Goal: Find contact information: Obtain details needed to contact an individual or organization

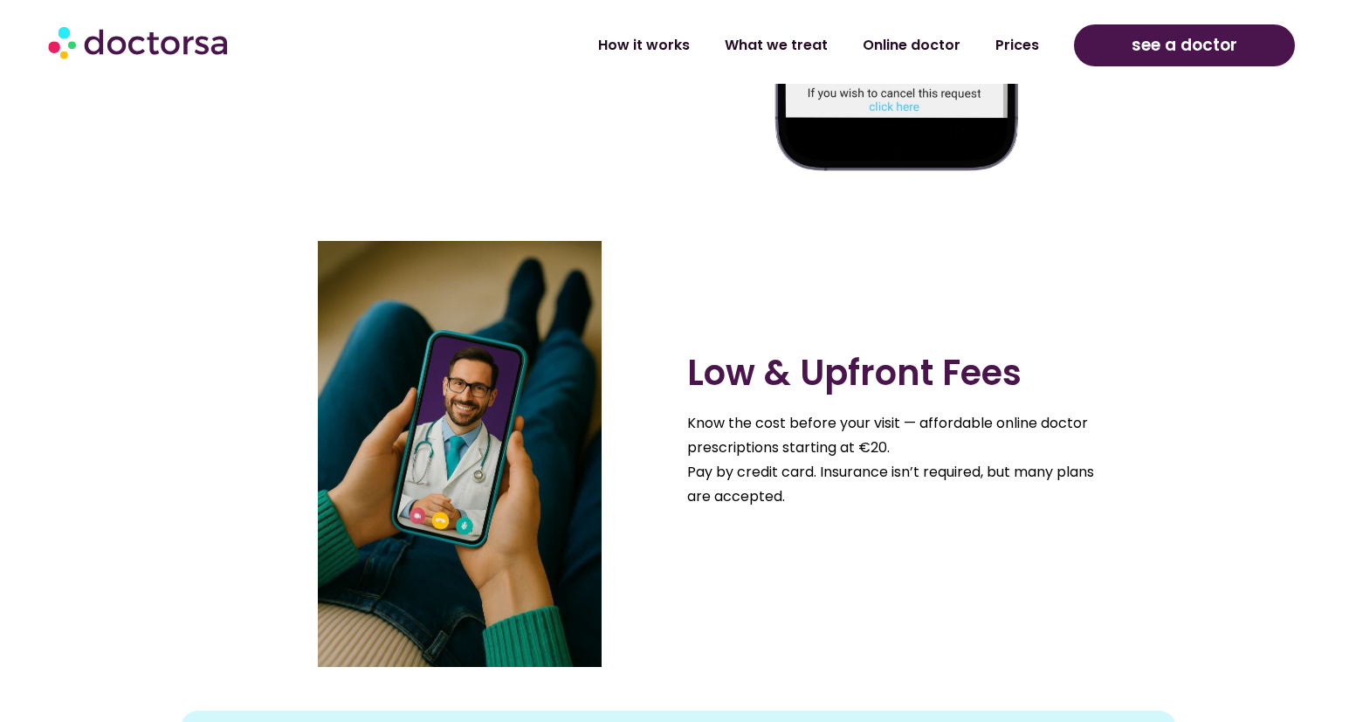
scroll to position [1940, 0]
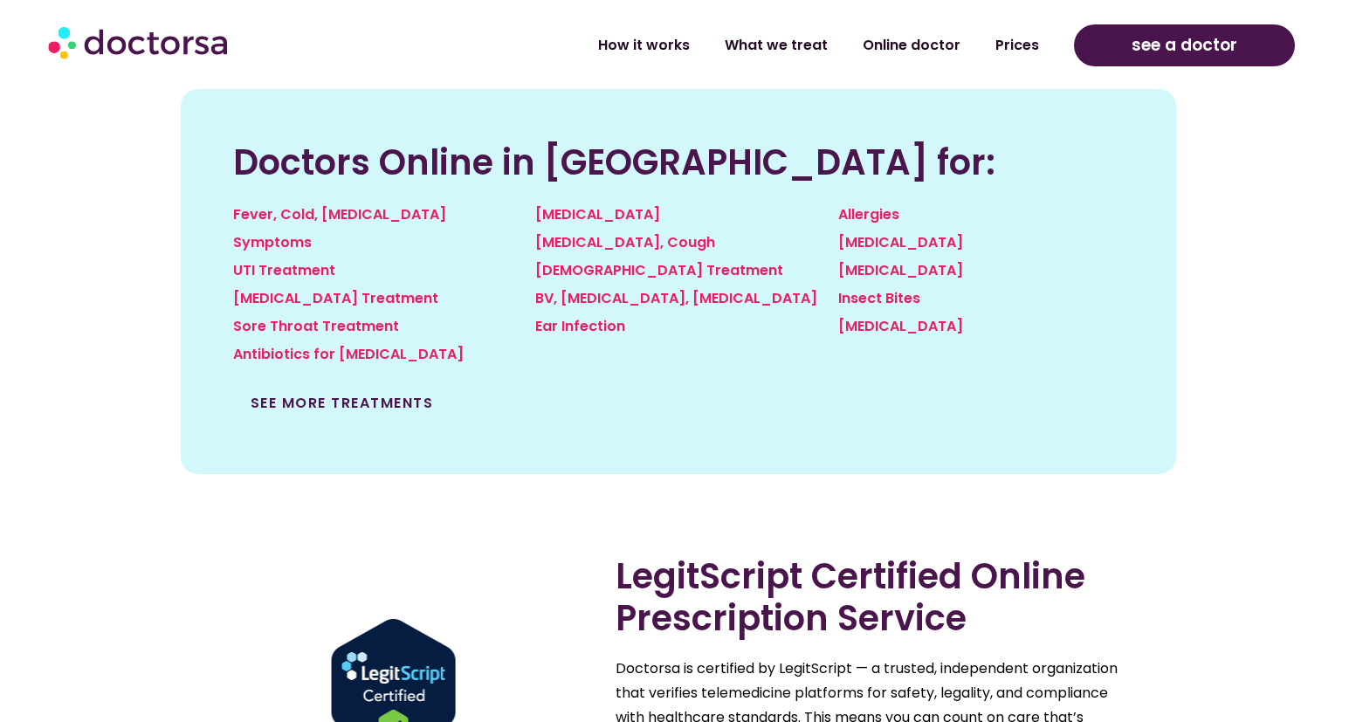
click at [291, 393] on link "See more treatments" at bounding box center [342, 403] width 183 height 20
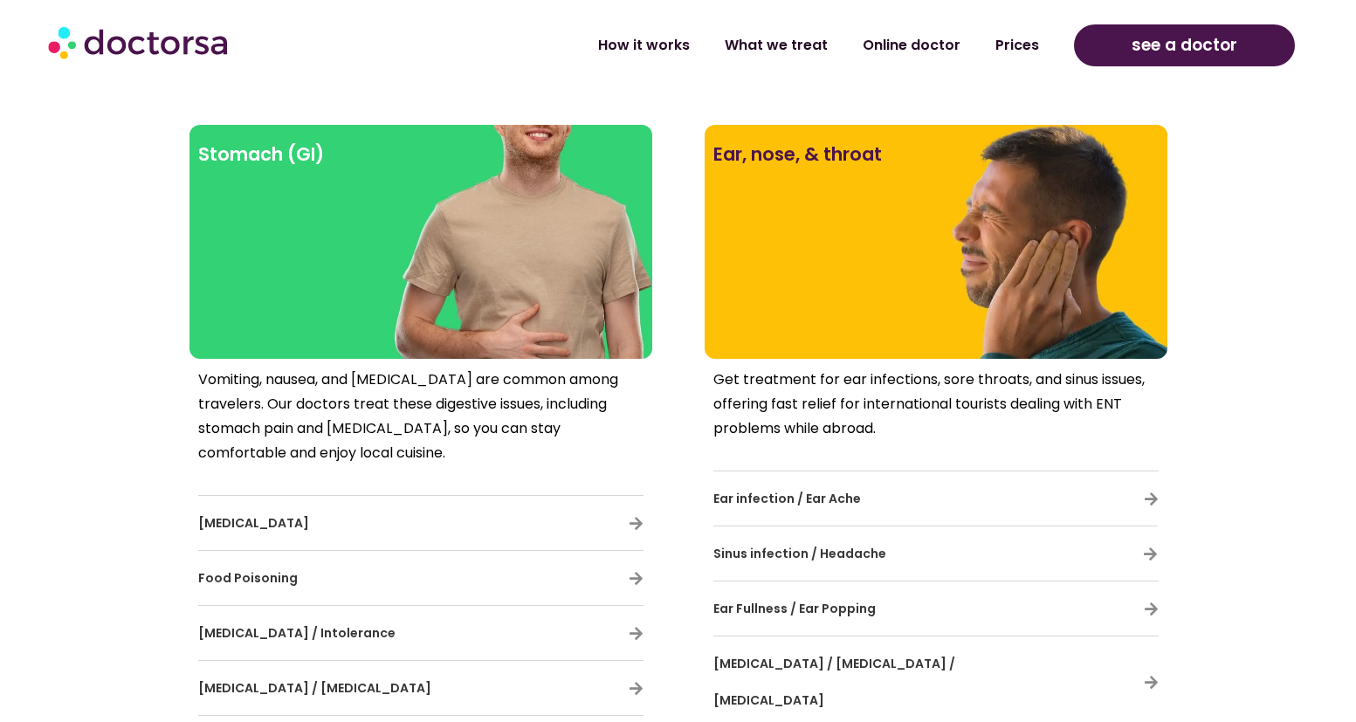
scroll to position [2092, 0]
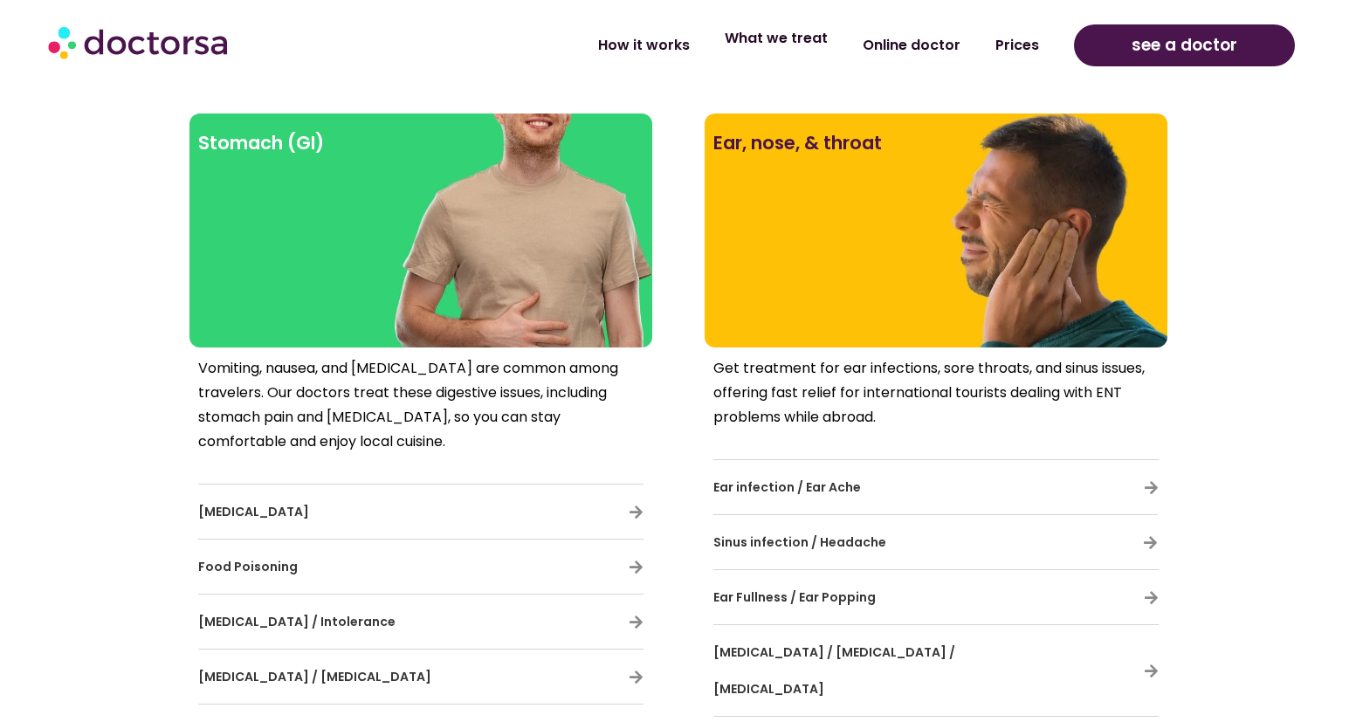
click at [792, 40] on link "What we treat" at bounding box center [776, 38] width 138 height 40
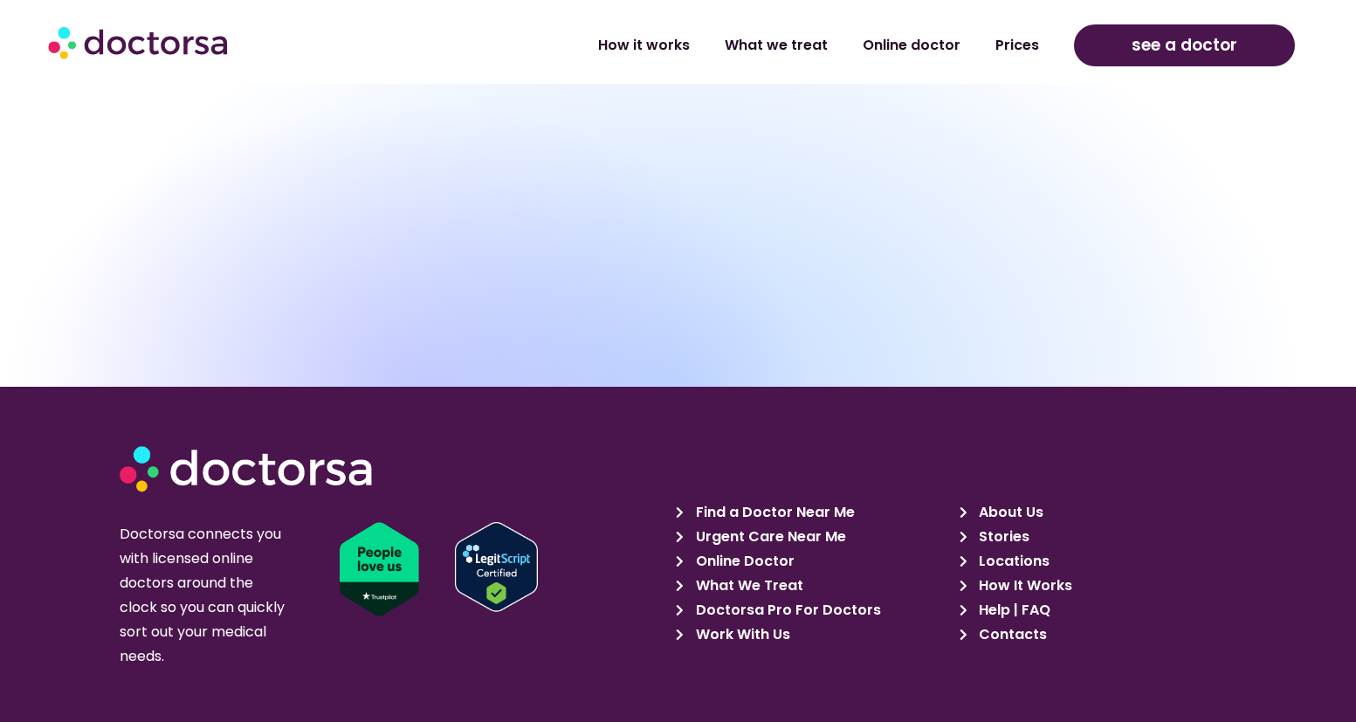
scroll to position [8960, 0]
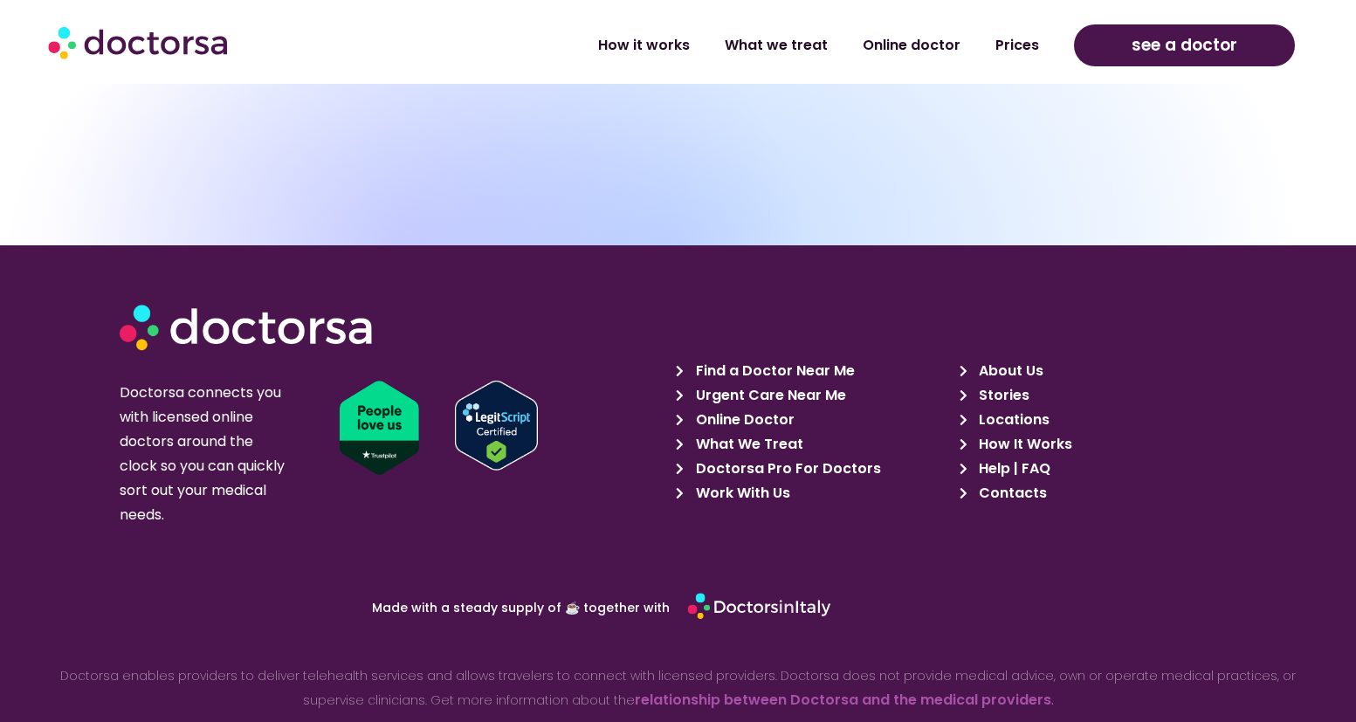
click at [1014, 481] on span "Contacts" at bounding box center [1011, 493] width 72 height 24
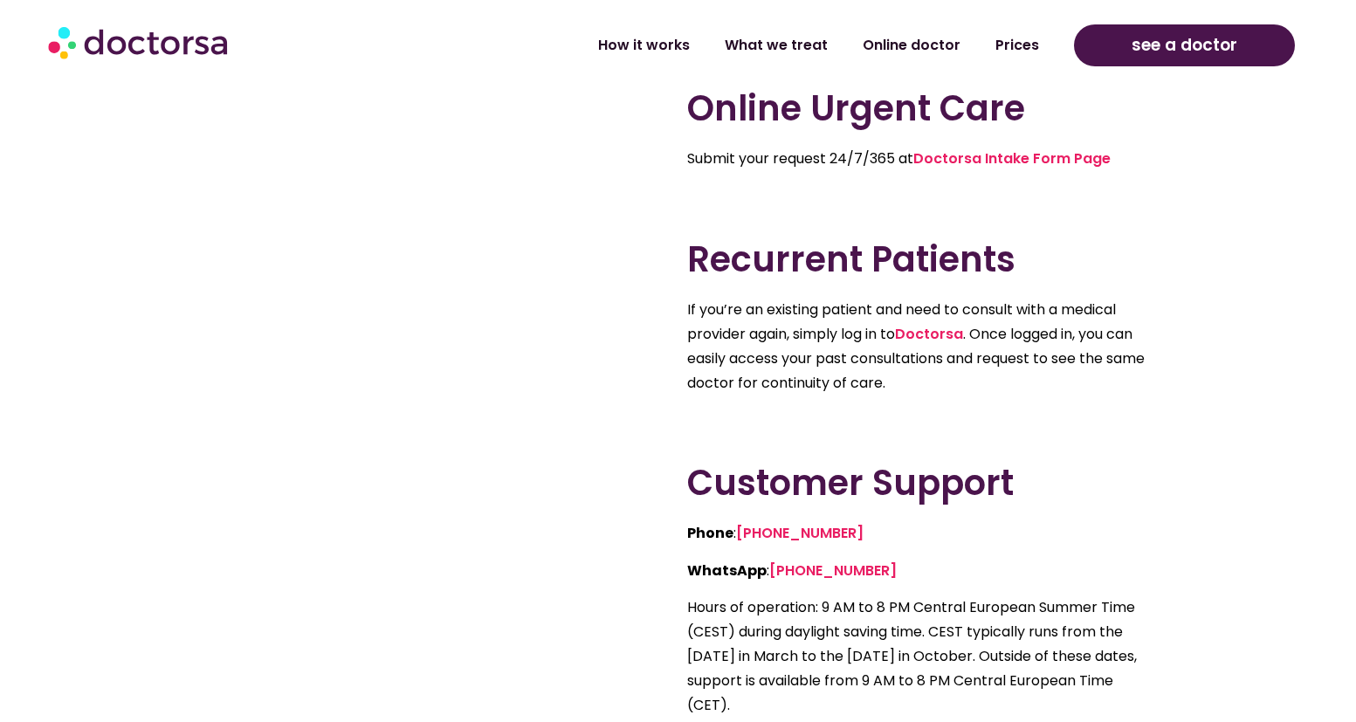
scroll to position [485, 0]
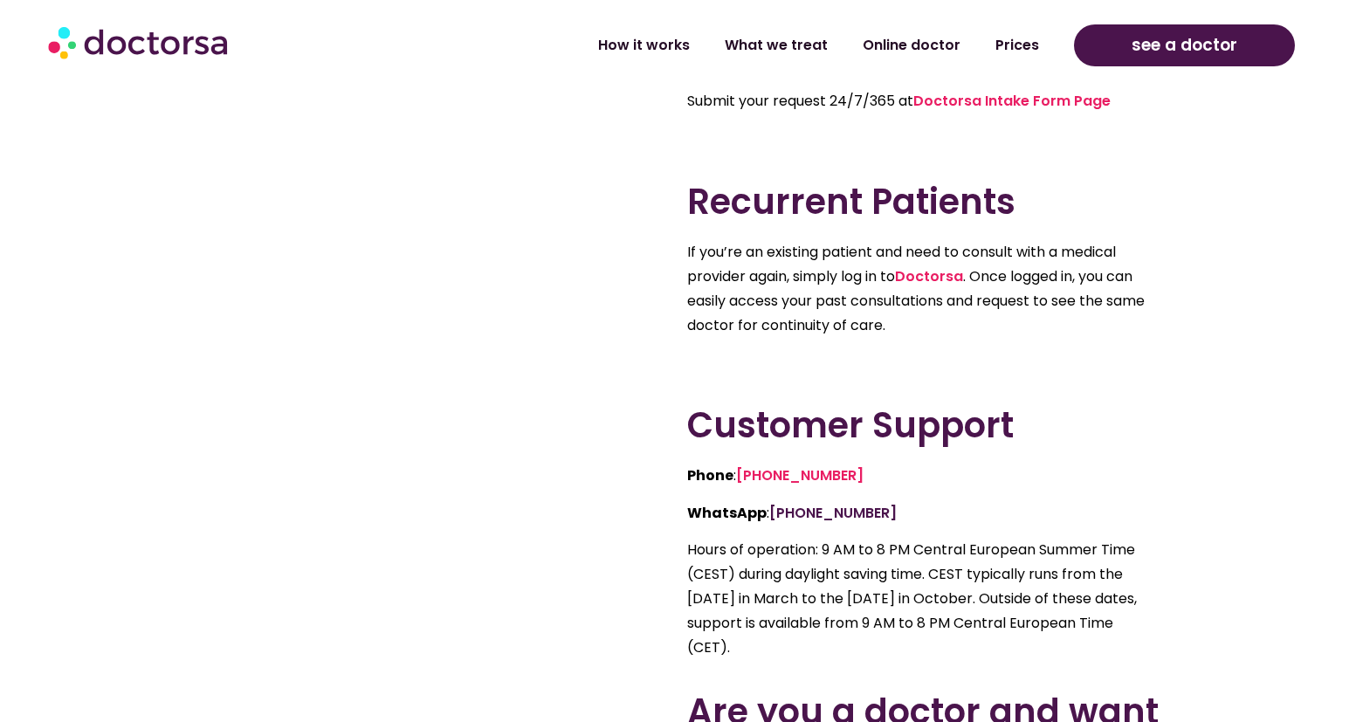
click at [859, 518] on link "+39(370)1359521" at bounding box center [833, 513] width 128 height 20
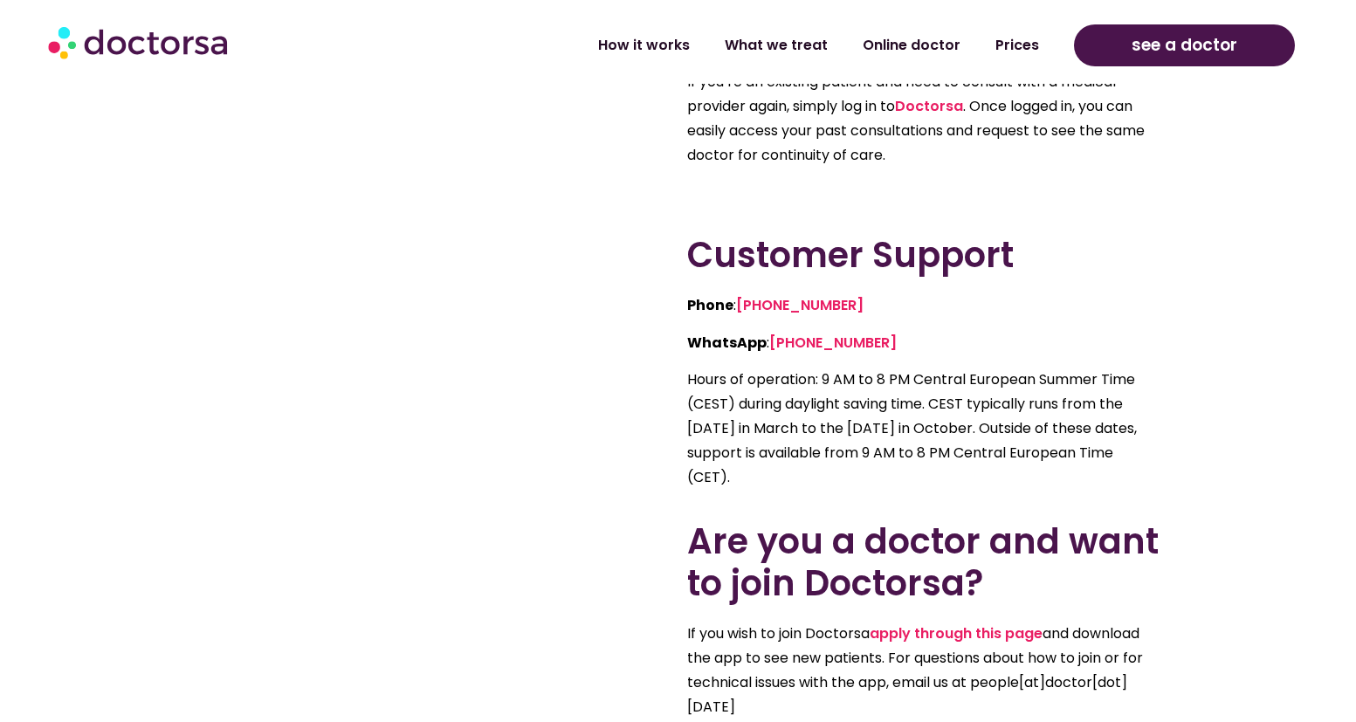
scroll to position [769, 0]
